Goal: Information Seeking & Learning: Learn about a topic

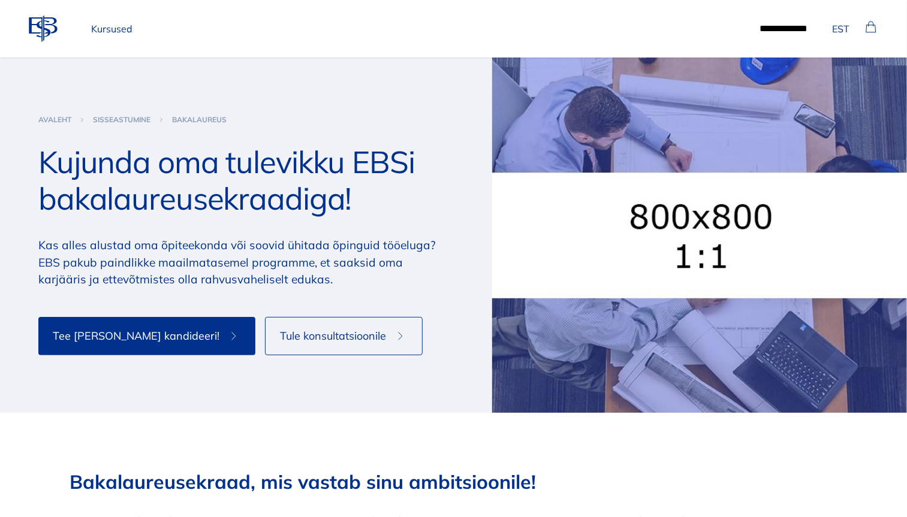
click at [278, 125] on div "Sisseastumine Avaleht Sisseastumine Bakalaureus Kujunda oma tulevikku EBSi baka…" at bounding box center [245, 235] width 415 height 355
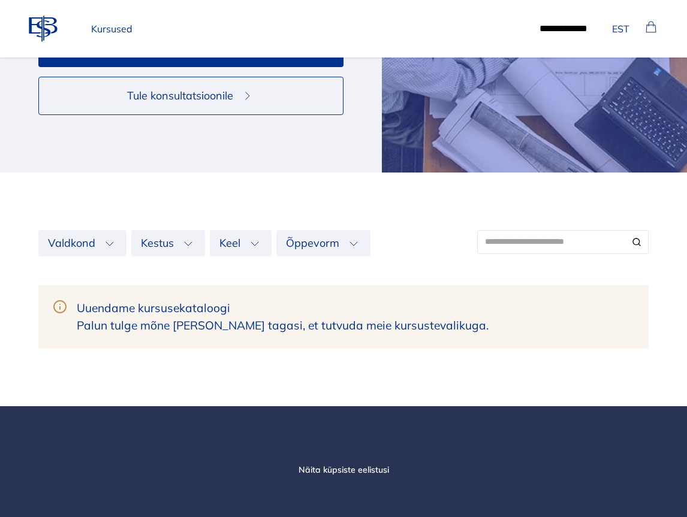
scroll to position [306, 0]
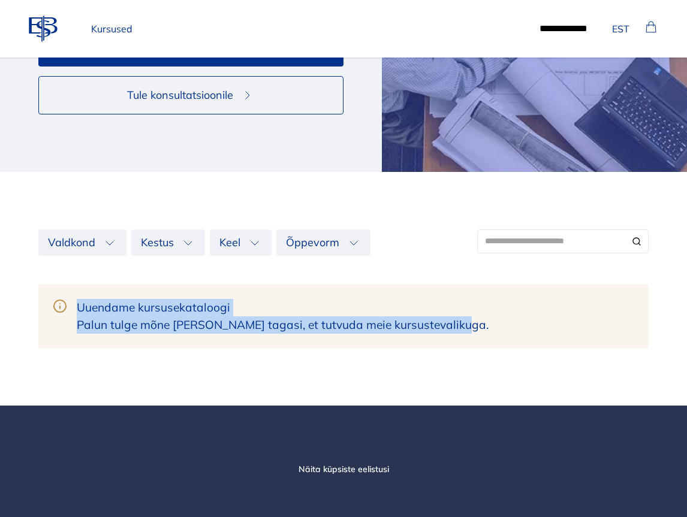
drag, startPoint x: 79, startPoint y: 306, endPoint x: 491, endPoint y: 327, distance: 412.8
click at [491, 327] on div "Uuendame kursusekataloogi Palun tulge mõne aja pärast tagasi, et tutvuda meie k…" at bounding box center [343, 317] width 610 height 64
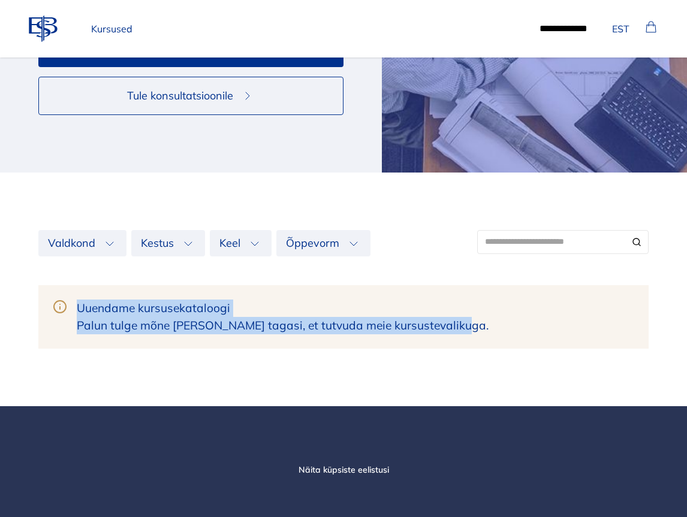
click at [491, 327] on div "Uuendame kursusekataloogi Palun tulge mõne aja pärast tagasi, et tutvuda meie k…" at bounding box center [343, 317] width 610 height 64
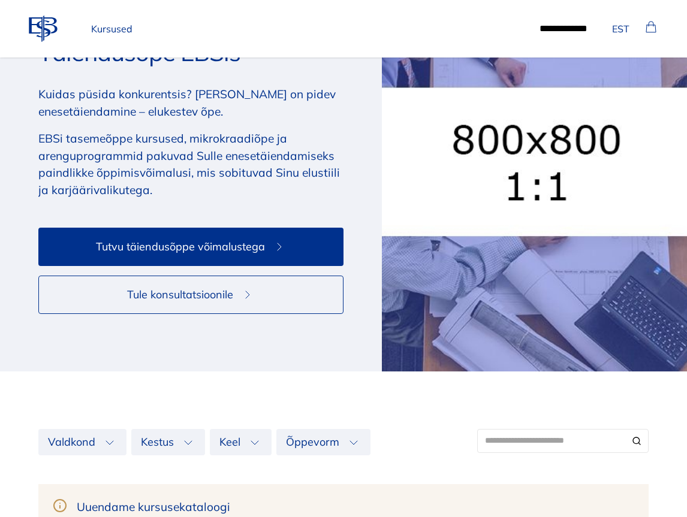
click at [235, 243] on span "Tutvu täiendusõppe võimalustega" at bounding box center [180, 246] width 169 height 17
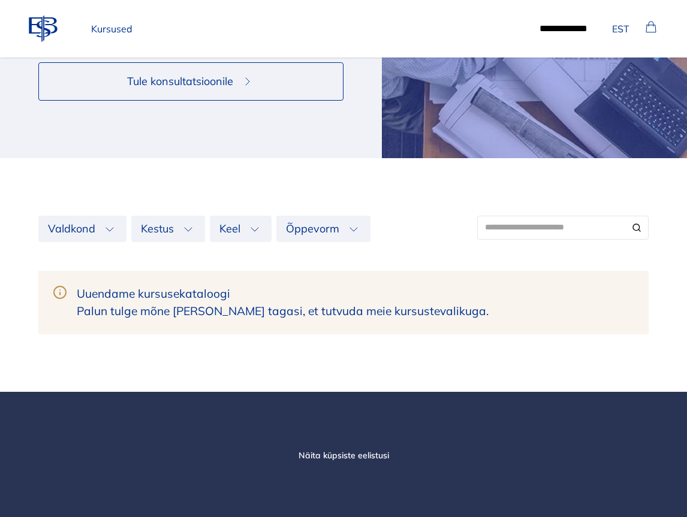
scroll to position [321, 0]
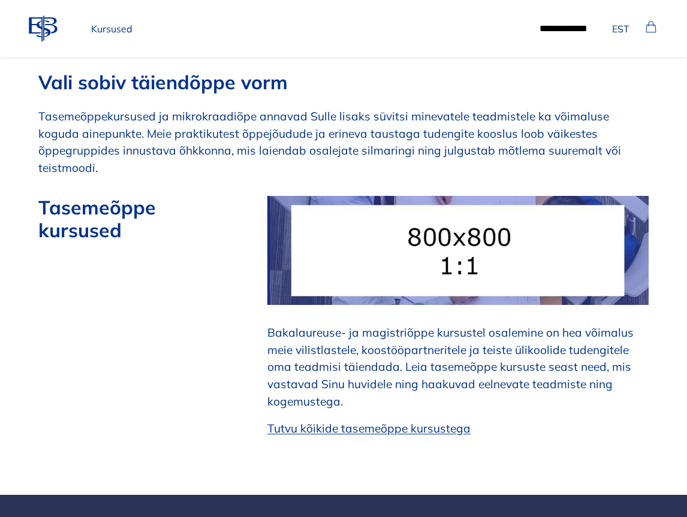
scroll to position [641, 0]
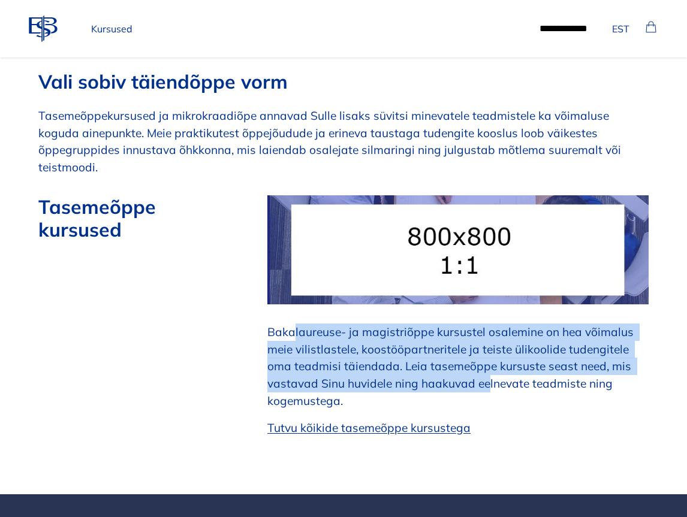
drag, startPoint x: 301, startPoint y: 318, endPoint x: 494, endPoint y: 368, distance: 200.1
click at [491, 368] on p "Bakalaureuse- ja magistriõppe kursustel osalemine on hea võimalus meie vilistla…" at bounding box center [457, 367] width 381 height 86
click at [411, 374] on p "Bakalaureuse- ja magistriõppe kursustel osalemine on hea võimalus meie vilistla…" at bounding box center [457, 367] width 381 height 86
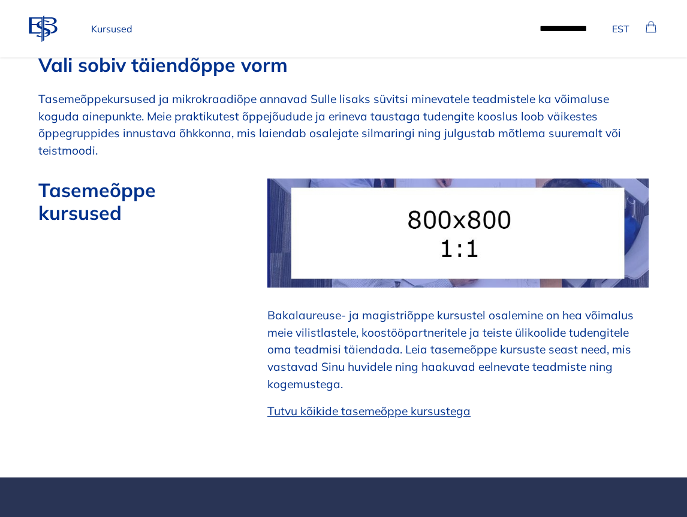
scroll to position [658, 0]
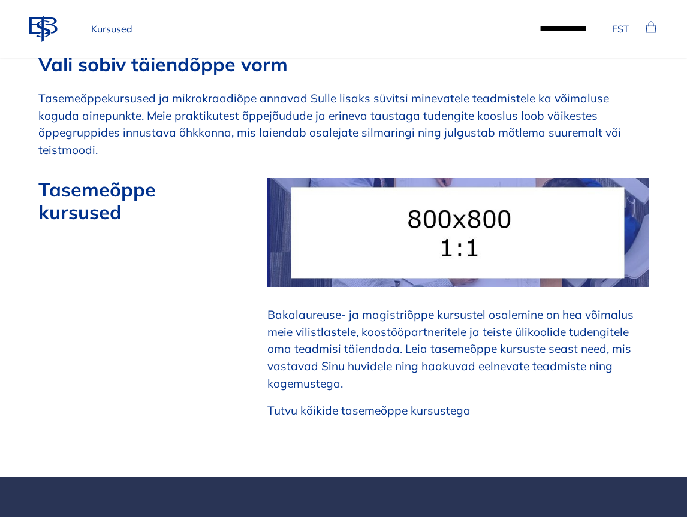
click at [68, 177] on strong "Tasemeõppe kursused" at bounding box center [99, 200] width 123 height 47
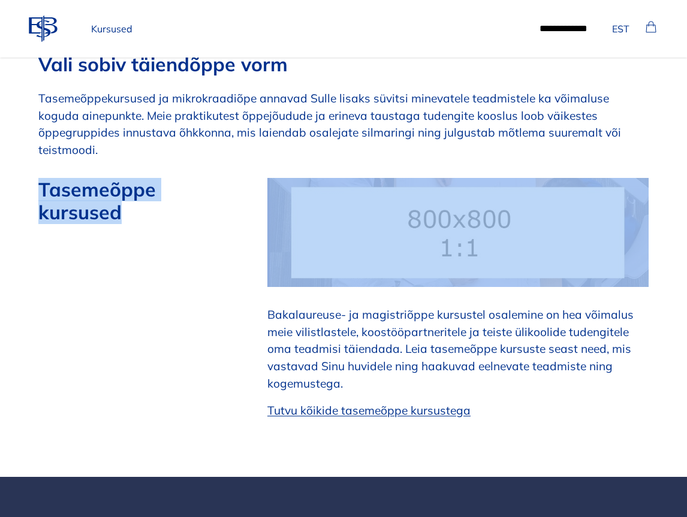
drag, startPoint x: 68, startPoint y: 165, endPoint x: 73, endPoint y: 180, distance: 15.7
click at [68, 177] on strong "Tasemeõppe kursused" at bounding box center [99, 200] width 123 height 47
drag, startPoint x: 73, startPoint y: 180, endPoint x: 84, endPoint y: 189, distance: 14.0
click at [77, 183] on strong "Tasemeõppe kursused" at bounding box center [99, 200] width 123 height 47
click at [234, 325] on div "Tasemeõppe kursused Bakalaureuse- ja magistriõppe kursustel osalemine on hea võ…" at bounding box center [343, 298] width 610 height 241
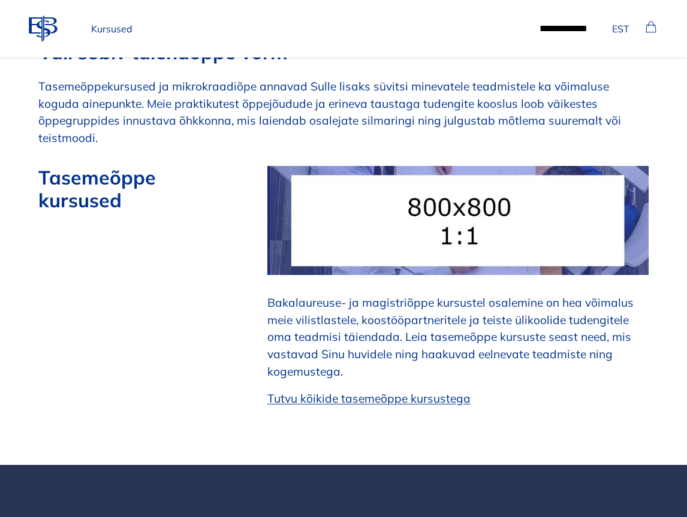
scroll to position [673, 0]
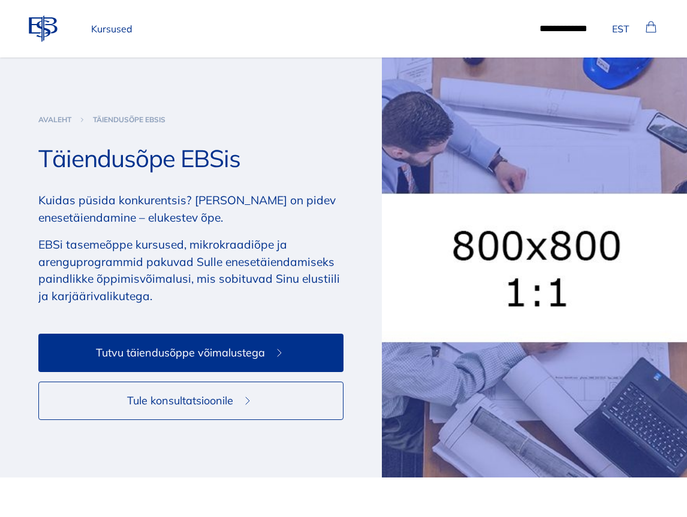
scroll to position [653, 0]
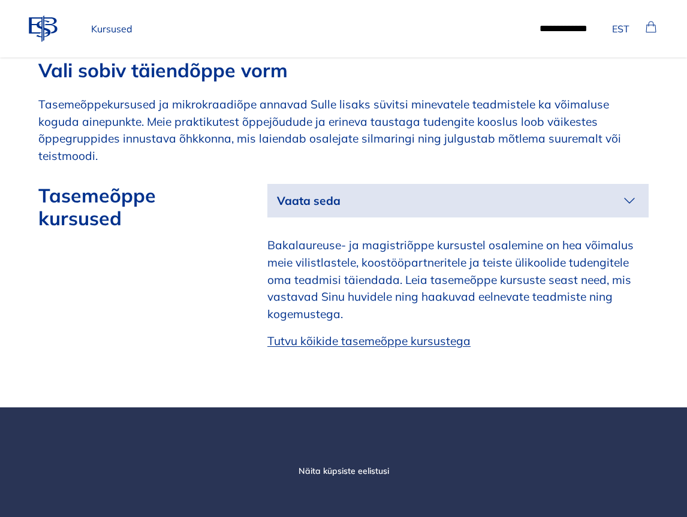
click at [406, 185] on button "Vaata seda" at bounding box center [457, 201] width 381 height 34
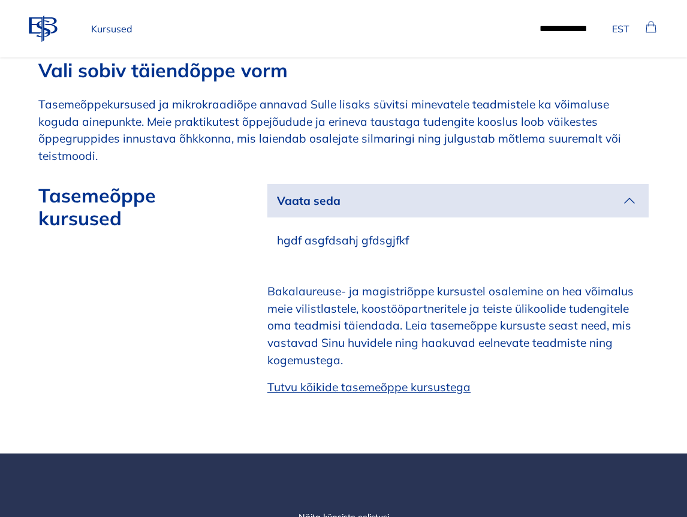
click at [467, 186] on button "Vaata seda" at bounding box center [457, 201] width 381 height 34
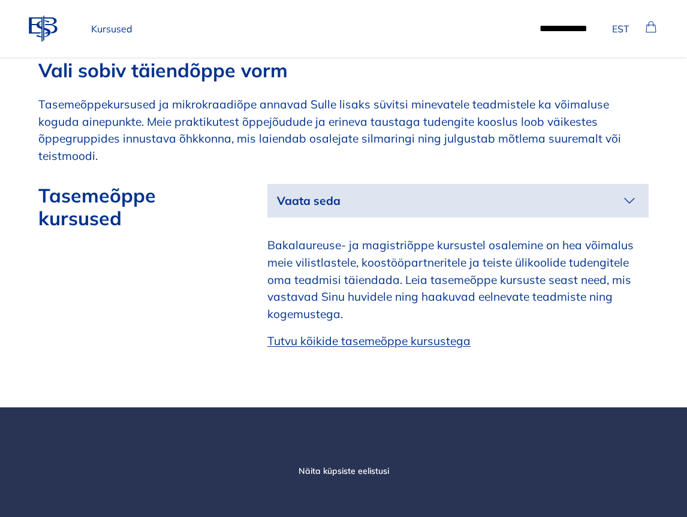
click at [467, 186] on button "Vaata seda" at bounding box center [457, 201] width 381 height 34
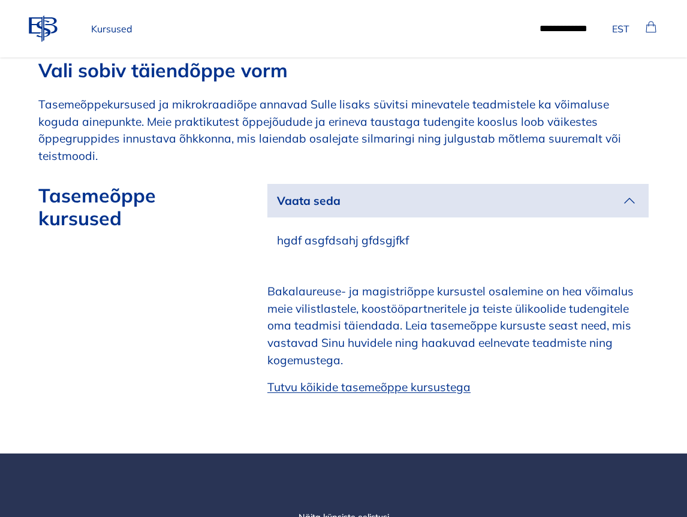
click at [467, 186] on button "Vaata seda" at bounding box center [457, 201] width 381 height 34
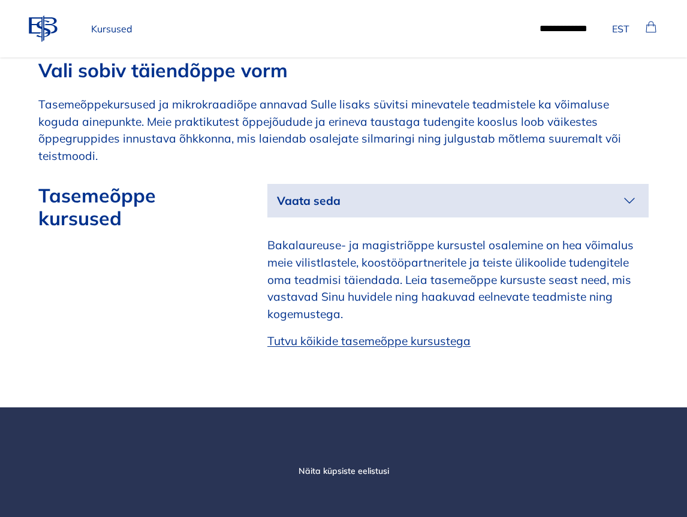
click at [56, 183] on strong "Tasemeõppe kursused" at bounding box center [99, 206] width 123 height 47
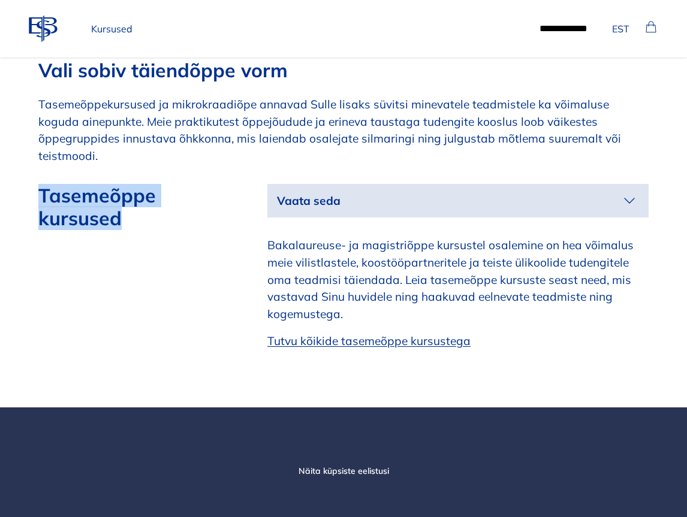
drag, startPoint x: 56, startPoint y: 181, endPoint x: 73, endPoint y: 179, distance: 16.9
click at [61, 183] on strong "Tasemeõppe kursused" at bounding box center [99, 206] width 123 height 47
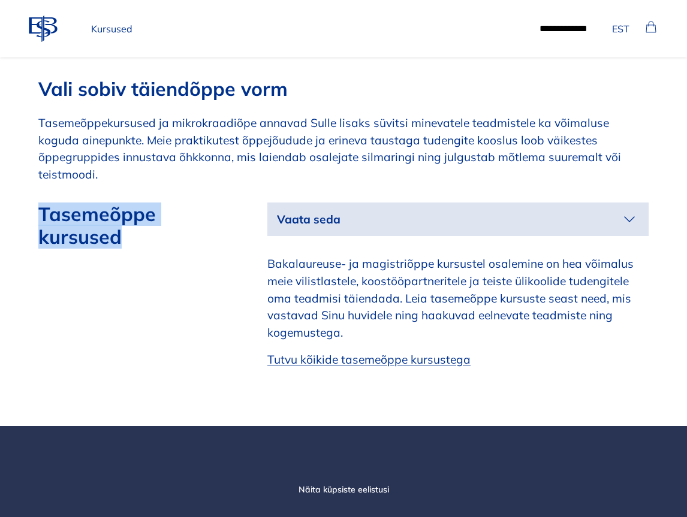
scroll to position [625, 0]
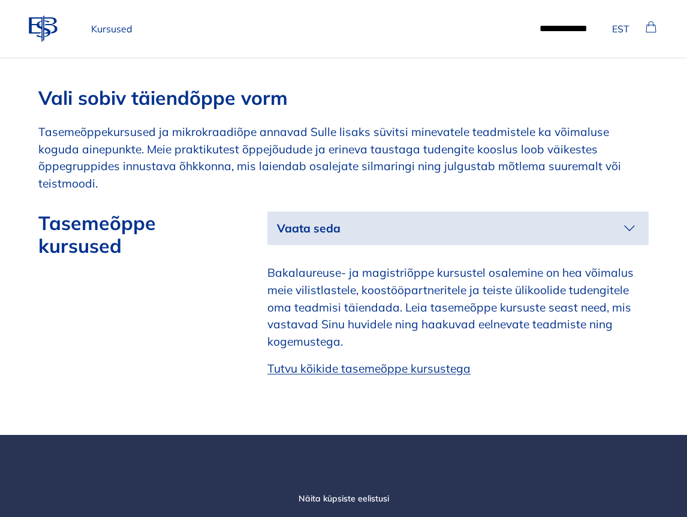
click at [381, 264] on p "Bakalaureuse- ja magistriõppe kursustel osalemine on hea võimalus meie vilistla…" at bounding box center [457, 307] width 381 height 86
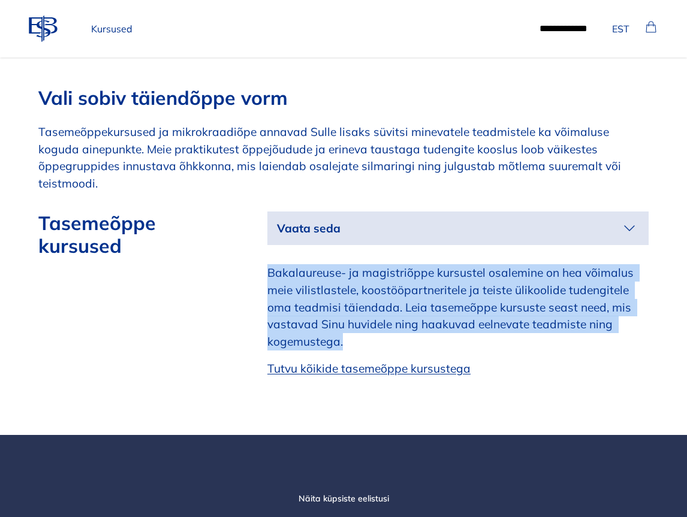
click at [381, 264] on p "Bakalaureuse- ja magistriõppe kursustel osalemine on hea võimalus meie vilistla…" at bounding box center [457, 307] width 381 height 86
copy p "Bakalaureuse- ja magistriõppe kursustel osalemine on hea võimalus meie vilistla…"
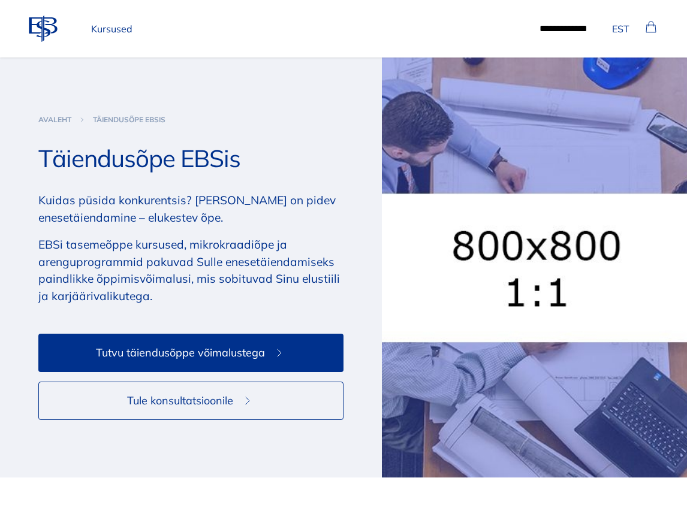
scroll to position [539, 0]
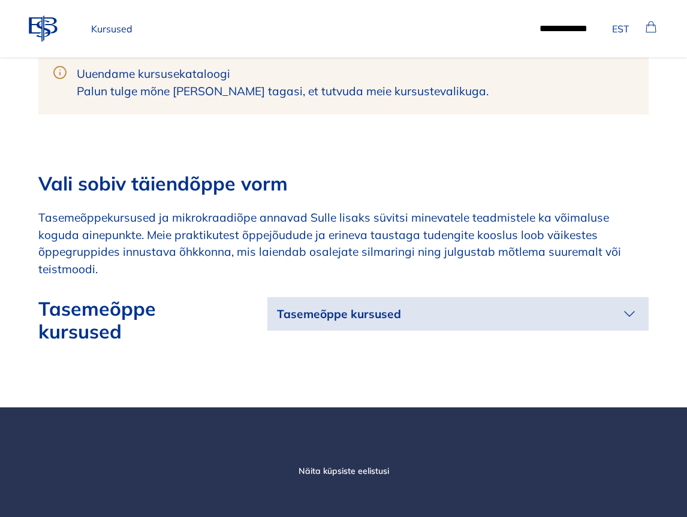
click at [391, 306] on p "Tasemeõppe kursused" at bounding box center [339, 314] width 124 height 17
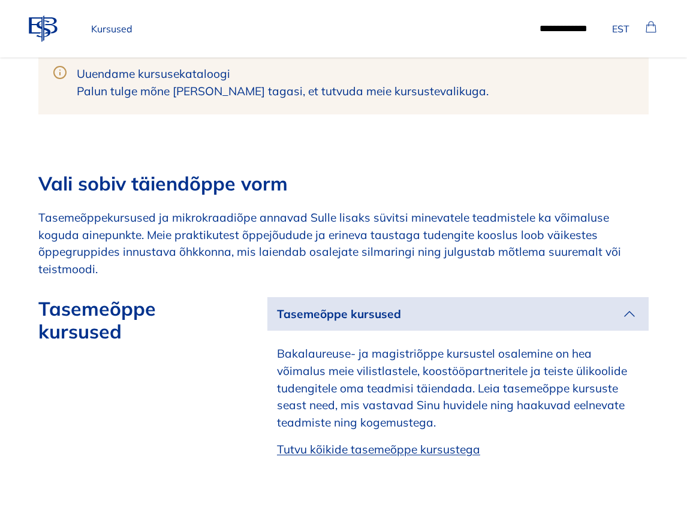
click at [438, 298] on button "Tasemeõppe kursused" at bounding box center [457, 314] width 381 height 34
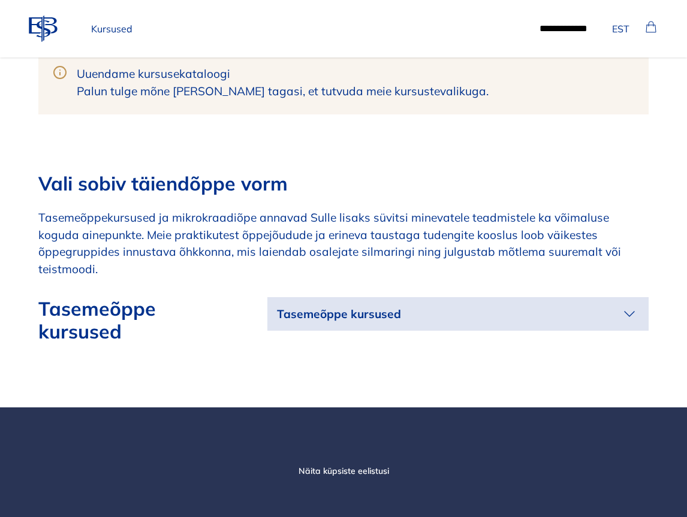
click at [438, 298] on button "Tasemeõppe kursused" at bounding box center [457, 314] width 381 height 34
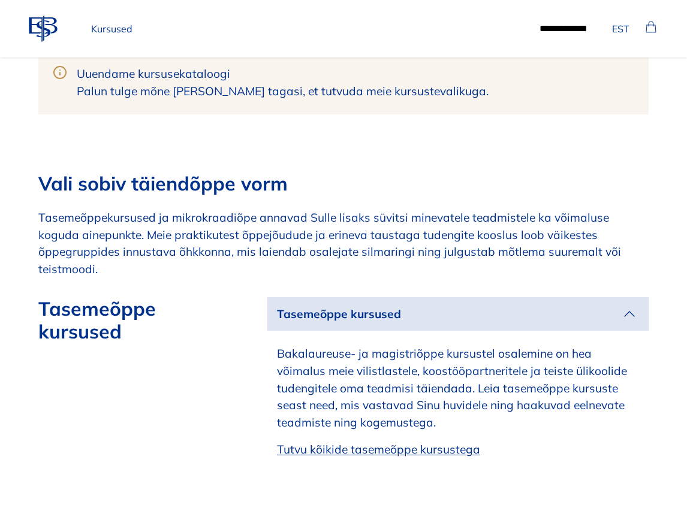
click at [438, 298] on button "Tasemeõppe kursused" at bounding box center [457, 314] width 381 height 34
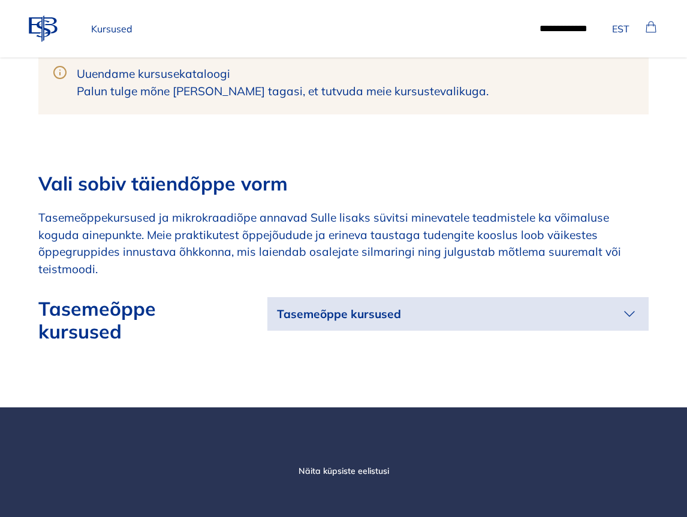
click at [324, 230] on p "Tasemeõppekursused ja mikrokraadiõpe annavad Sulle lisaks süvitsi minevatele te…" at bounding box center [343, 243] width 610 height 69
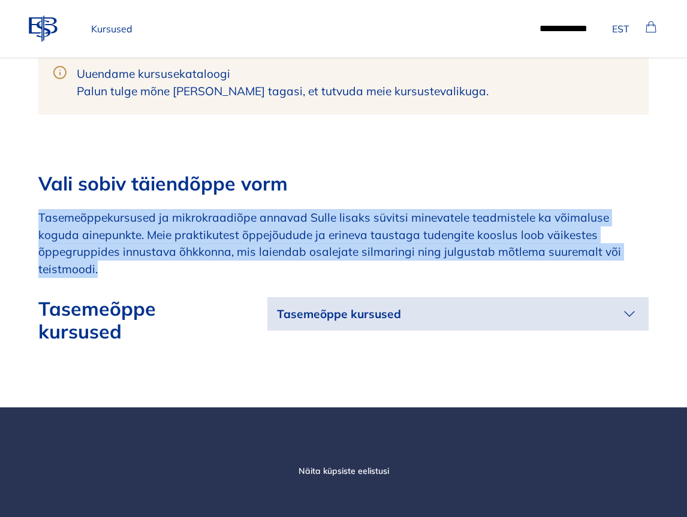
click at [324, 230] on p "Tasemeõppekursused ja mikrokraadiõpe annavad Sulle lisaks süvitsi minevatele te…" at bounding box center [343, 243] width 610 height 69
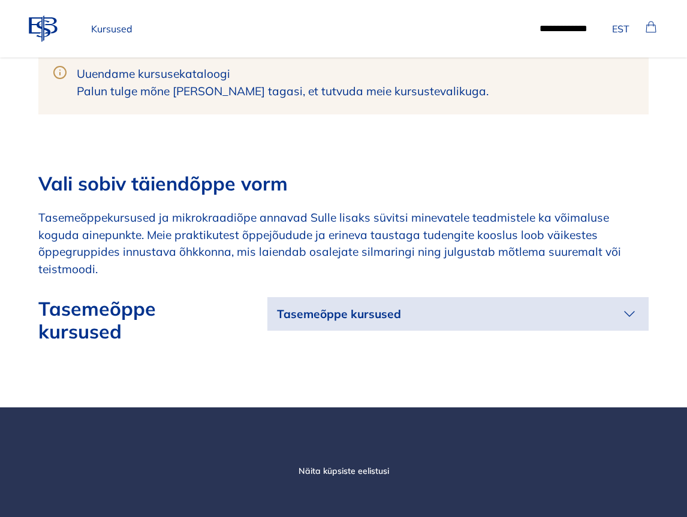
click at [111, 303] on strong "Tasemeõppe kursused" at bounding box center [99, 320] width 123 height 47
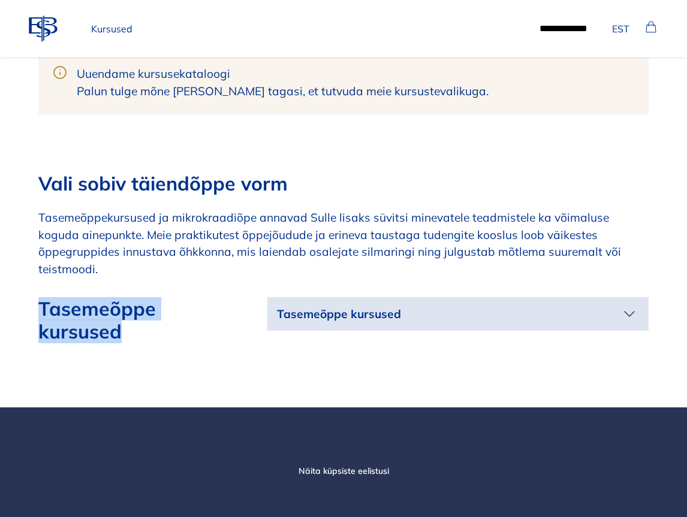
click at [111, 303] on strong "Tasemeõppe kursused" at bounding box center [99, 320] width 123 height 47
click at [170, 304] on h2 "Tasemeõppe kursused" at bounding box center [133, 320] width 191 height 46
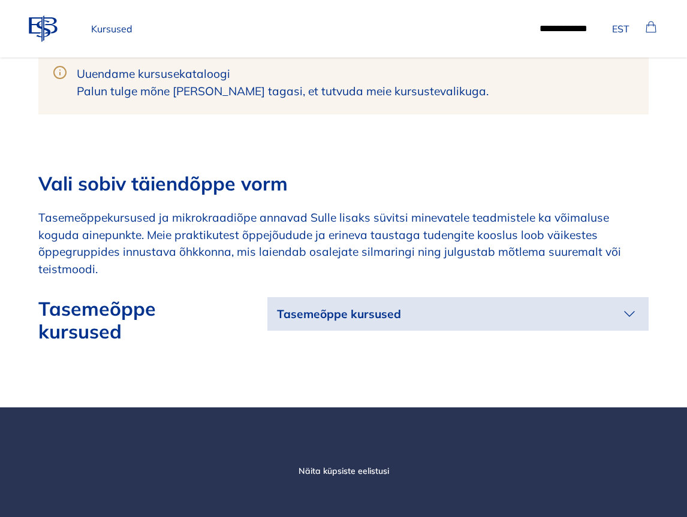
click at [394, 306] on p "Tasemeõppe kursused" at bounding box center [339, 314] width 124 height 17
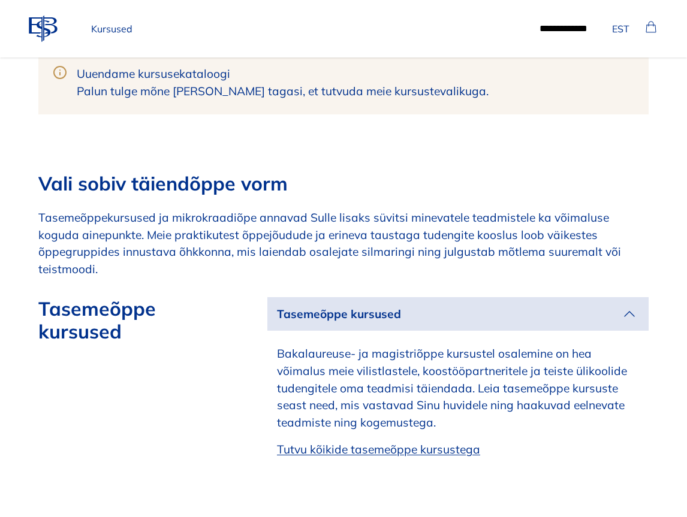
click at [394, 306] on p "Tasemeõppe kursused" at bounding box center [339, 314] width 124 height 17
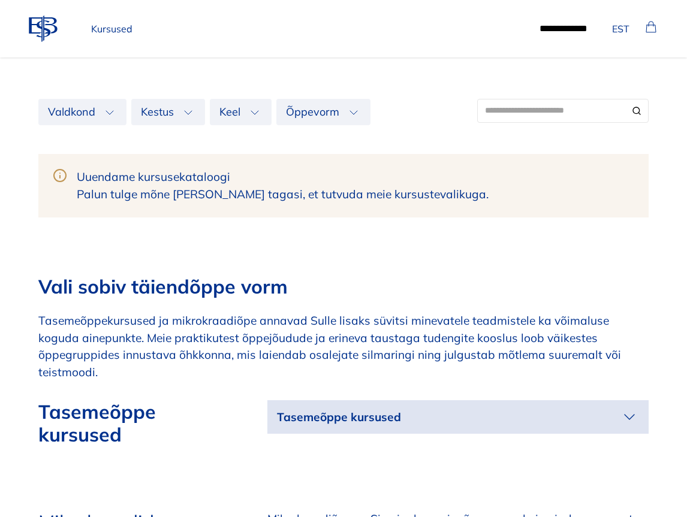
scroll to position [400, 0]
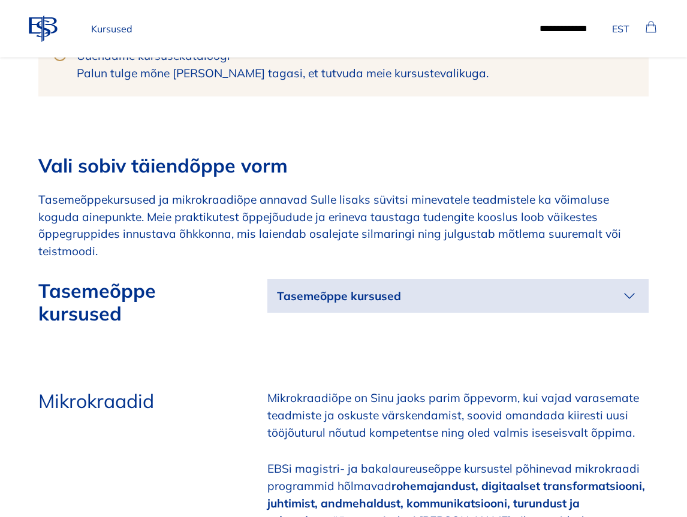
scroll to position [552, 0]
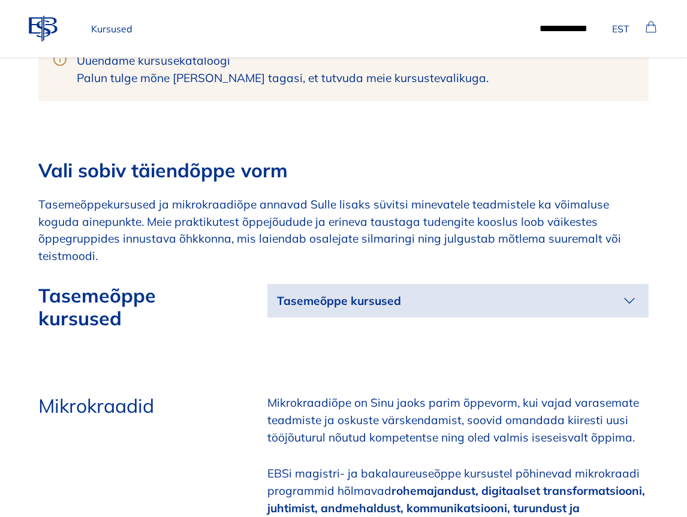
click at [396, 301] on div "Tasemeõppe kursused" at bounding box center [457, 310] width 381 height 53
click at [407, 284] on button "Tasemeõppe kursused" at bounding box center [457, 301] width 381 height 34
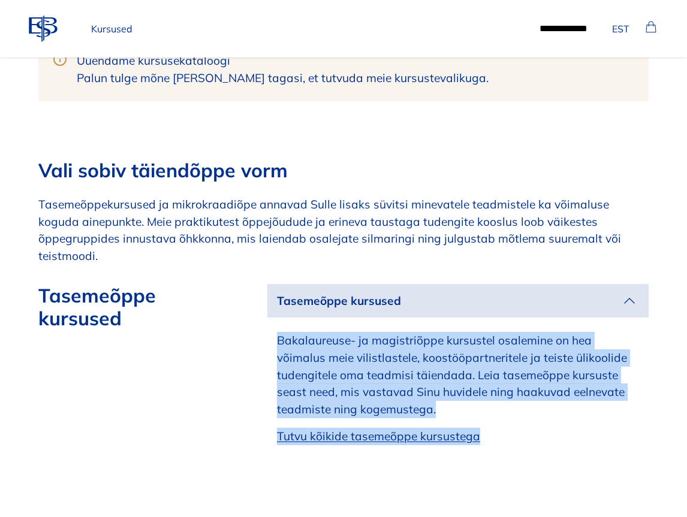
drag, startPoint x: 284, startPoint y: 319, endPoint x: 648, endPoint y: 454, distance: 388.4
click at [648, 454] on div "Vali sobiv täiendõppe vorm Tasemeõppekursused ja mikrokraadiõpe annavad Sulle l…" at bounding box center [343, 319] width 687 height 320
copy div "Bakalaureuse- ja magistriõppe kursustel osalemine on hea võimalus meie vilistla…"
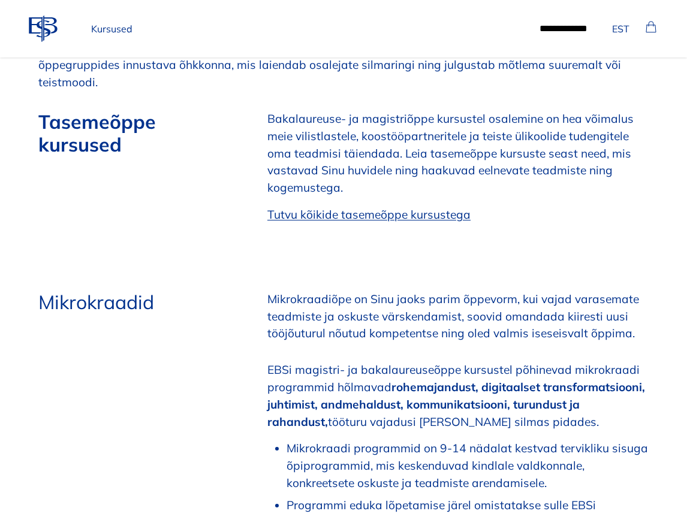
scroll to position [1269, 0]
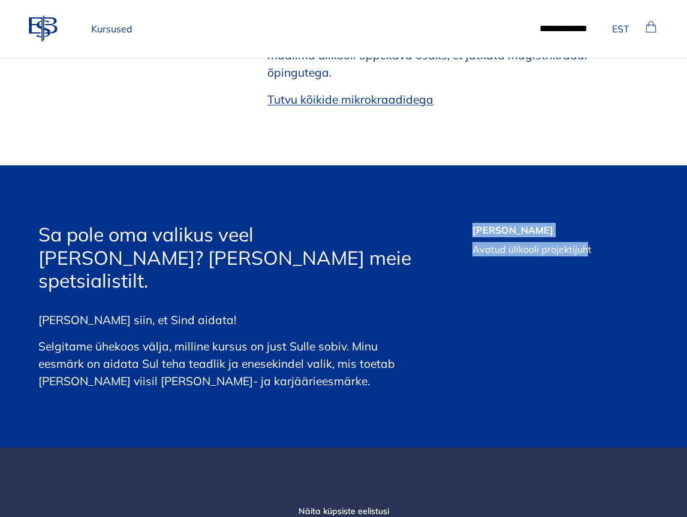
drag, startPoint x: 503, startPoint y: 198, endPoint x: 584, endPoint y: 215, distance: 82.7
click at [584, 223] on div "[PERSON_NAME] Avatud ülikooli projektijuht" at bounding box center [532, 240] width 148 height 34
